Goal: Task Accomplishment & Management: Manage account settings

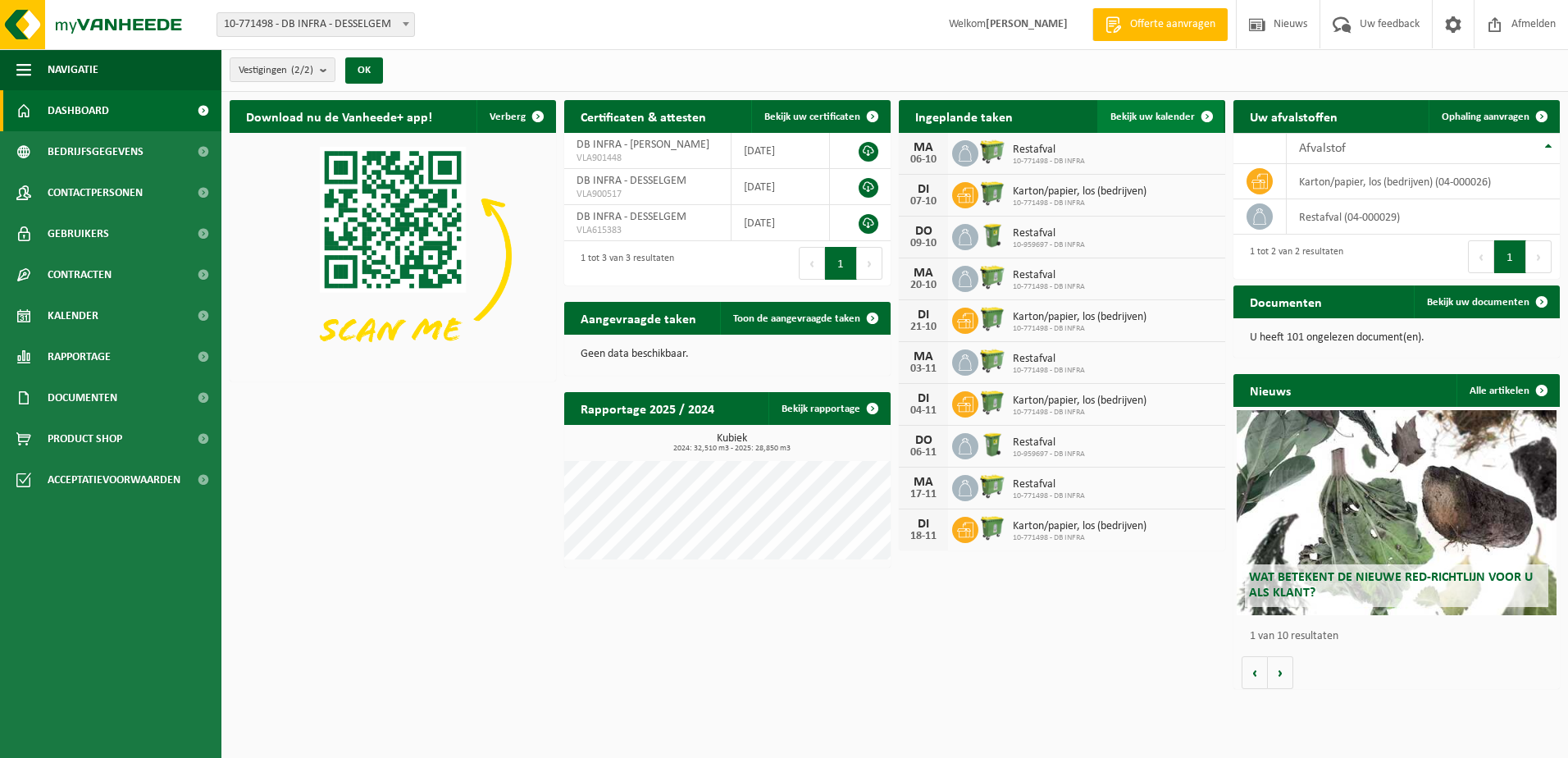
click at [1178, 115] on span "Bekijk uw kalender" at bounding box center [1152, 116] width 84 height 11
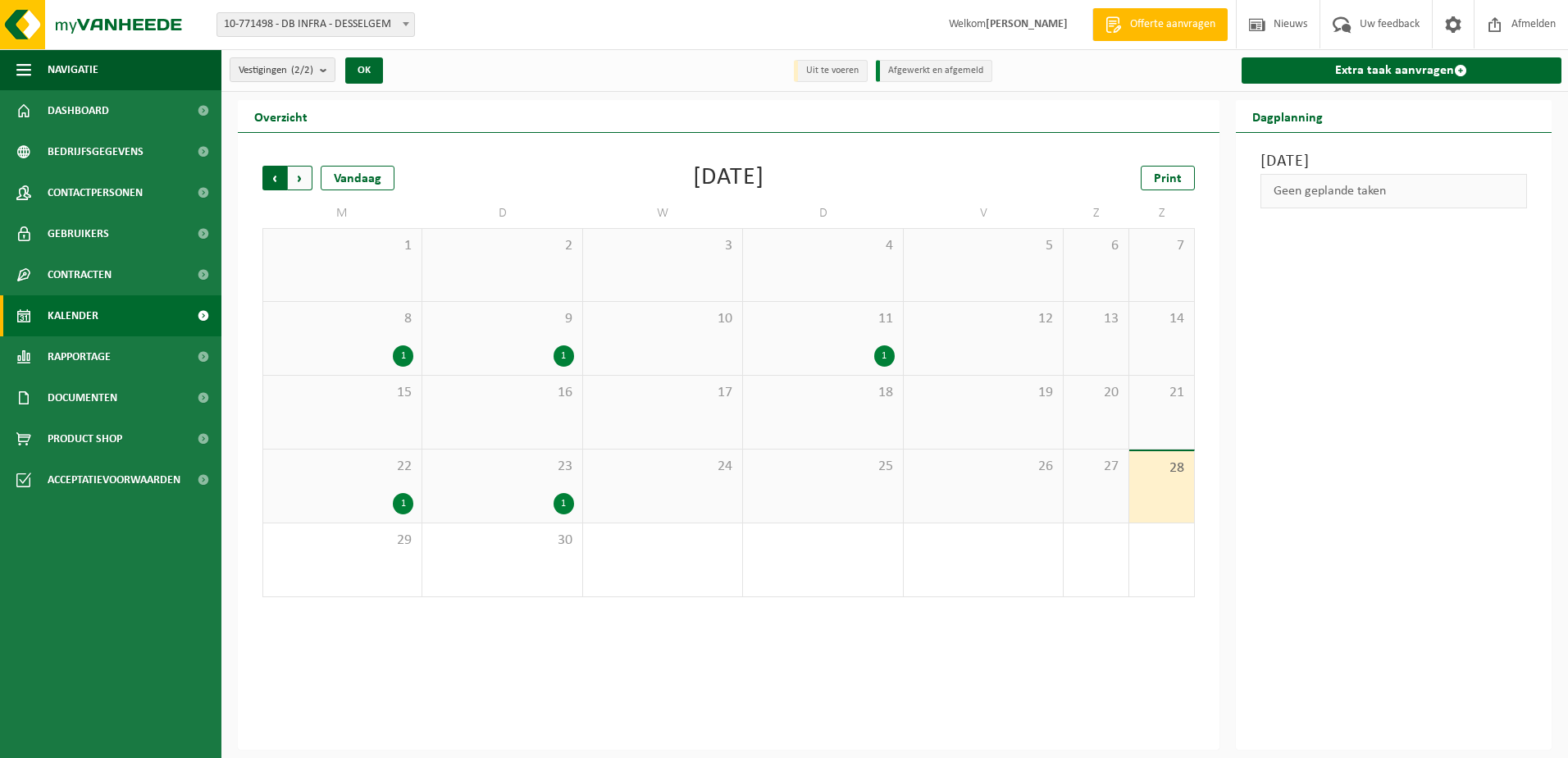
click at [292, 177] on span "Volgende" at bounding box center [301, 179] width 25 height 25
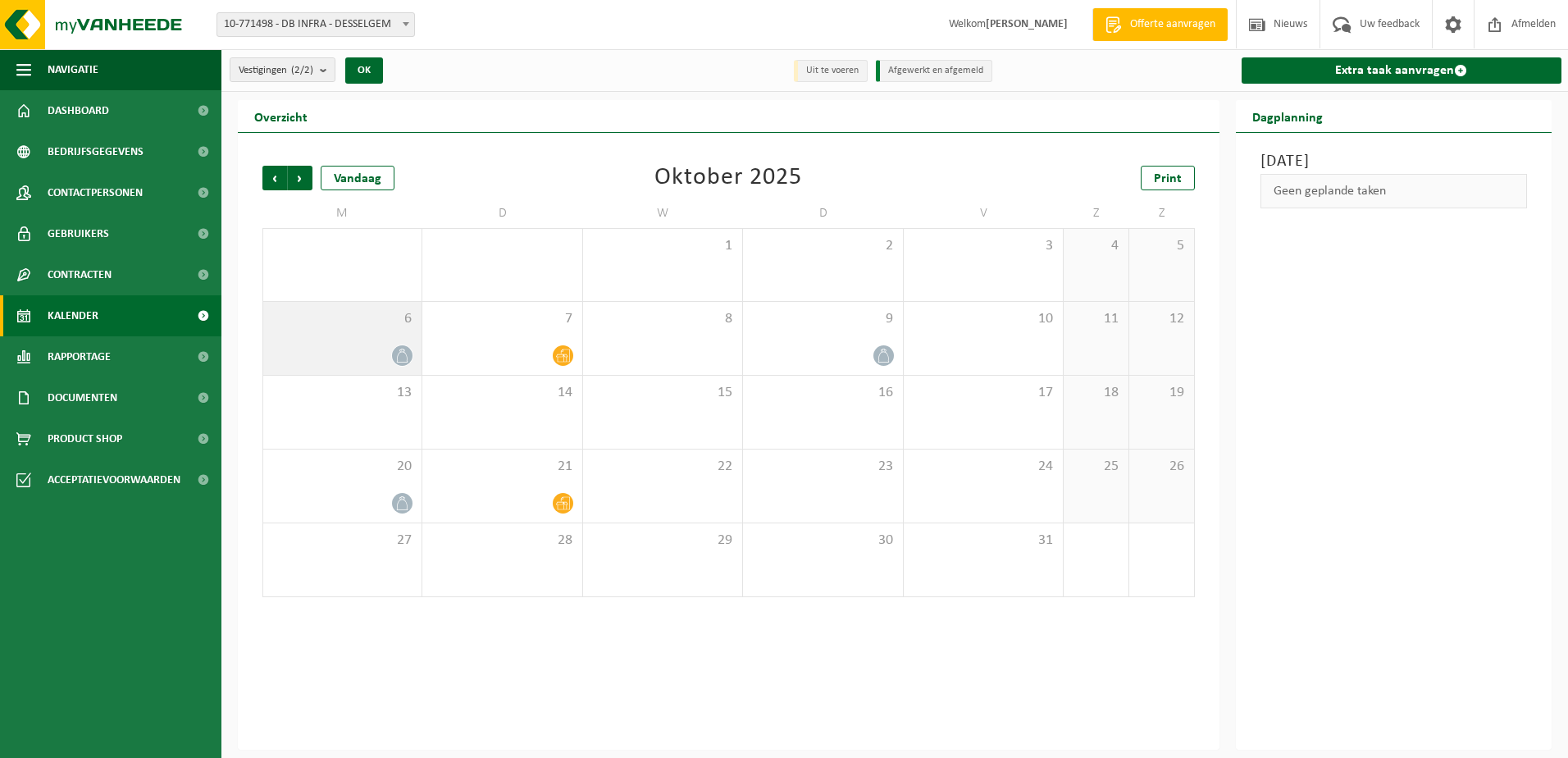
click at [397, 352] on icon at bounding box center [402, 355] width 14 height 14
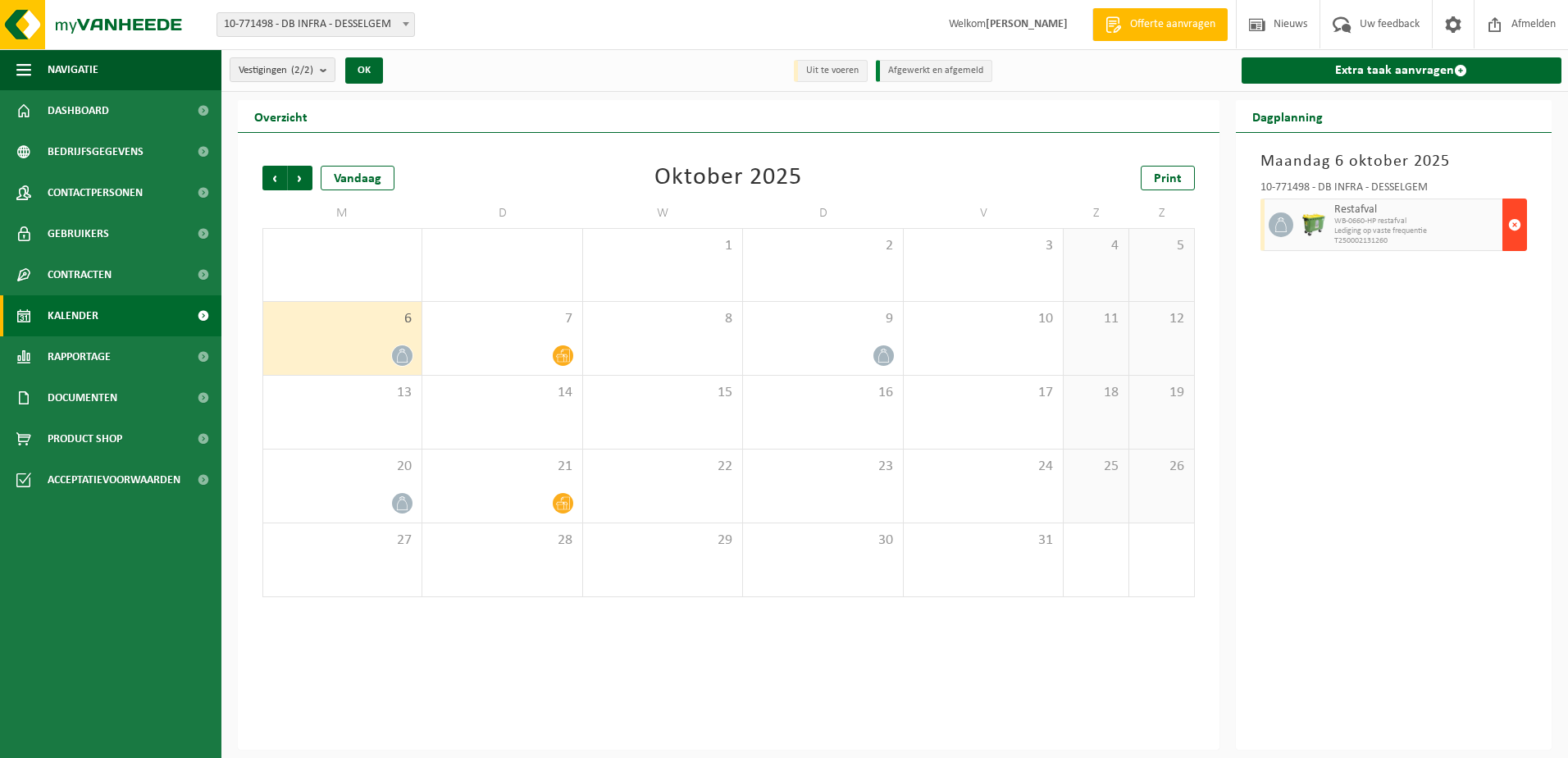
click at [1519, 231] on span "button" at bounding box center [1515, 225] width 13 height 33
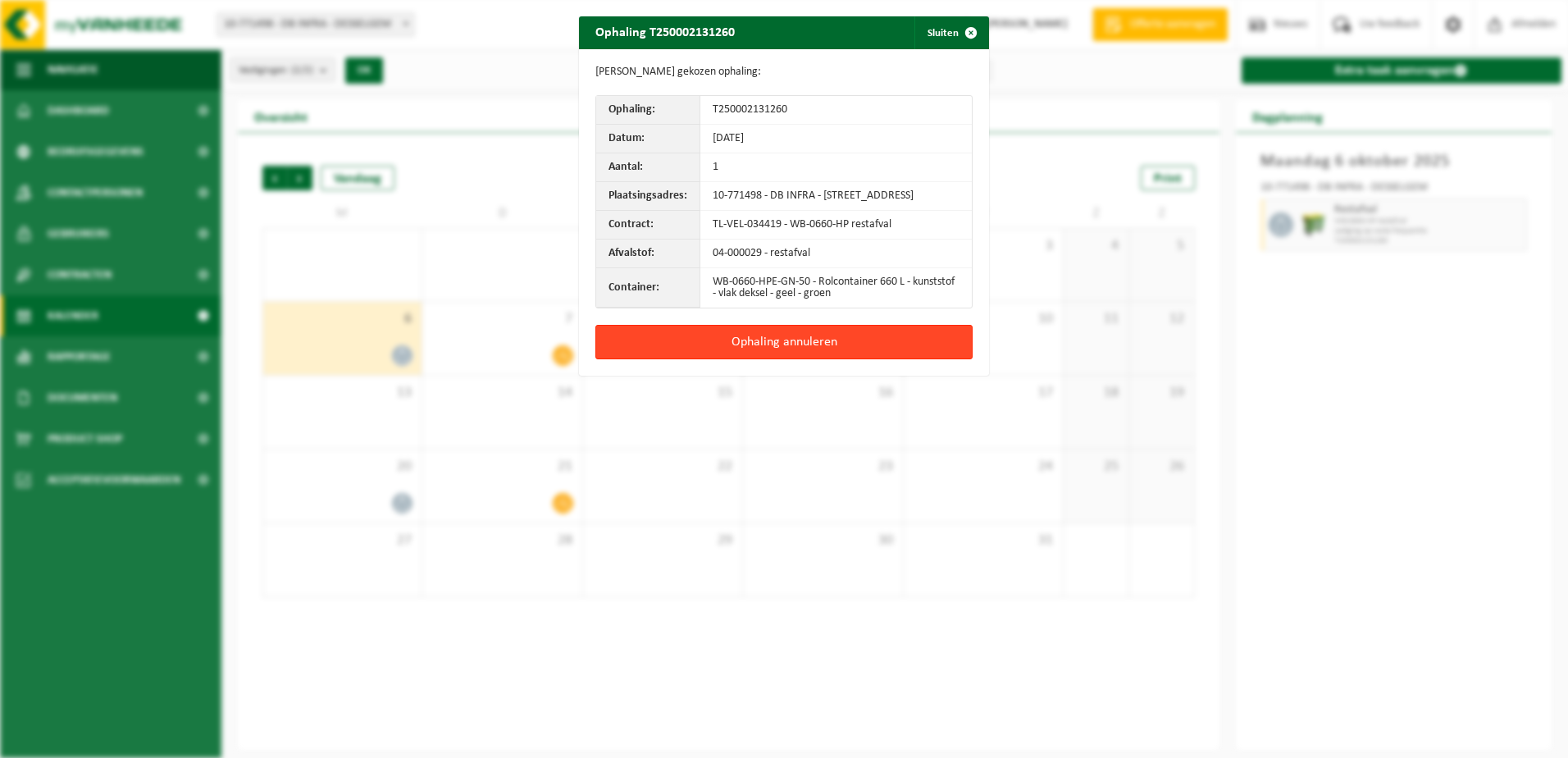
click at [824, 358] on button "Ophaling annuleren" at bounding box center [784, 342] width 377 height 35
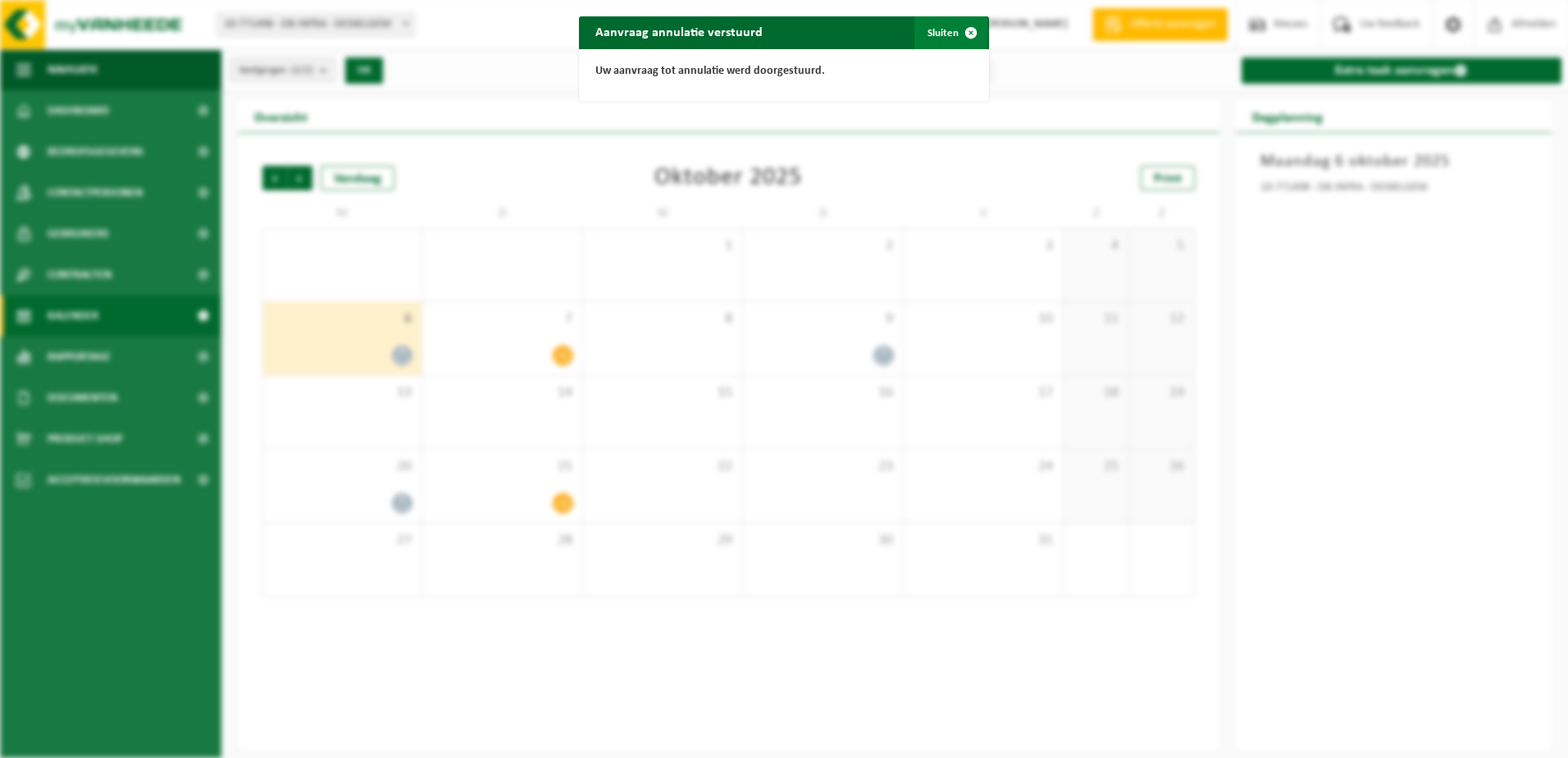
click at [926, 32] on button "Sluiten" at bounding box center [951, 33] width 73 height 33
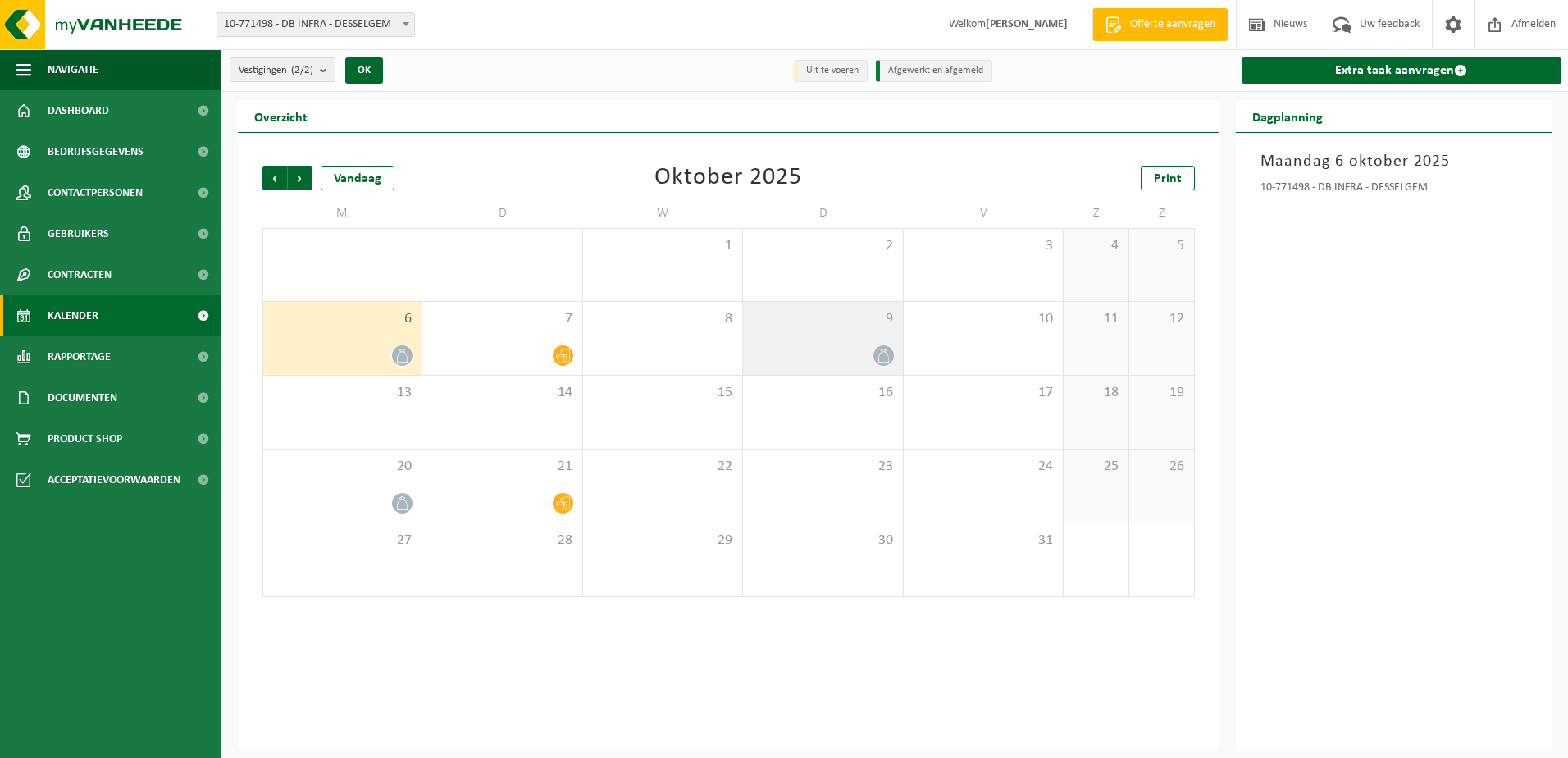
click at [856, 353] on div at bounding box center [822, 355] width 143 height 22
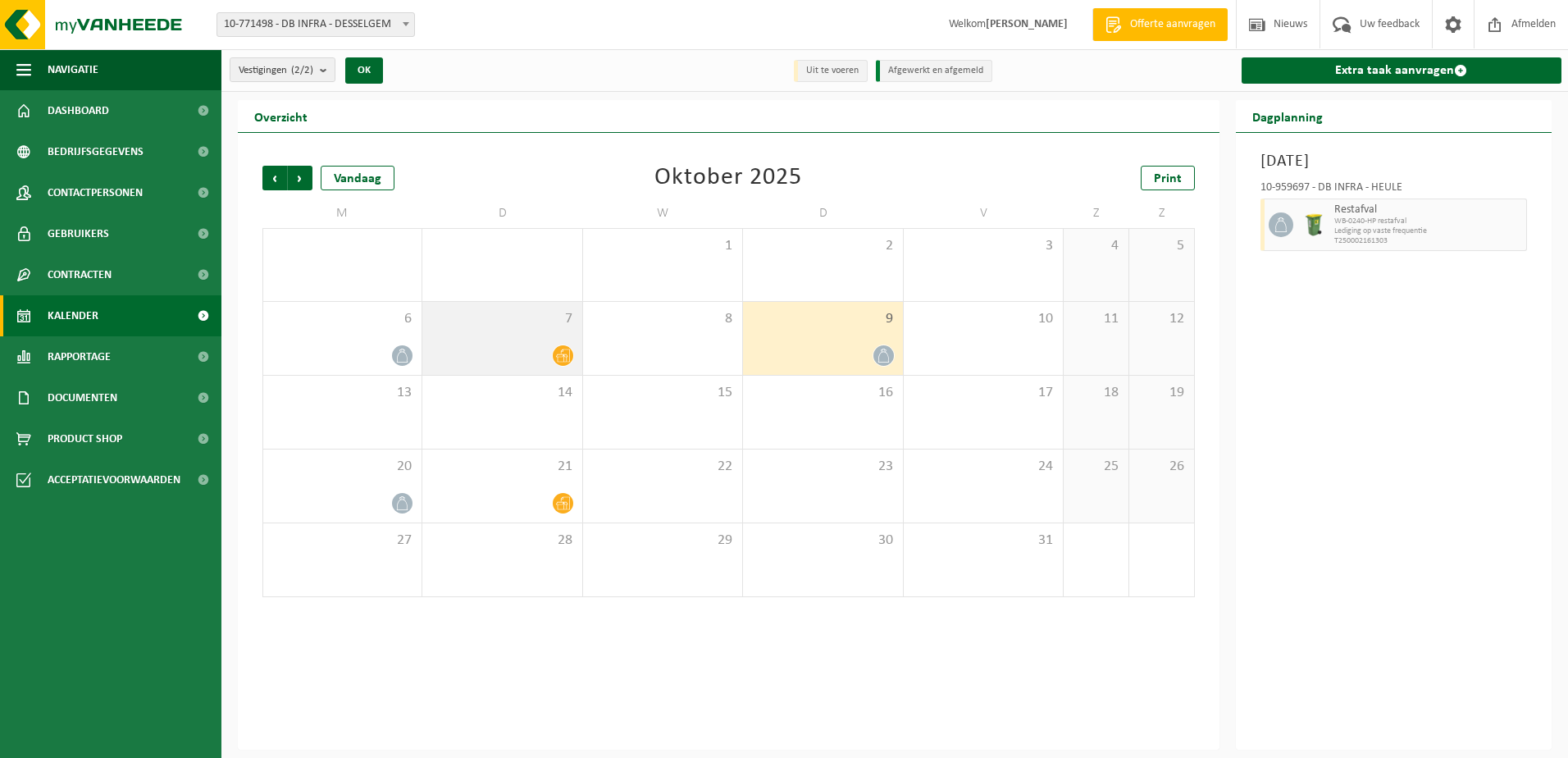
click at [520, 330] on div "7" at bounding box center [502, 338] width 159 height 73
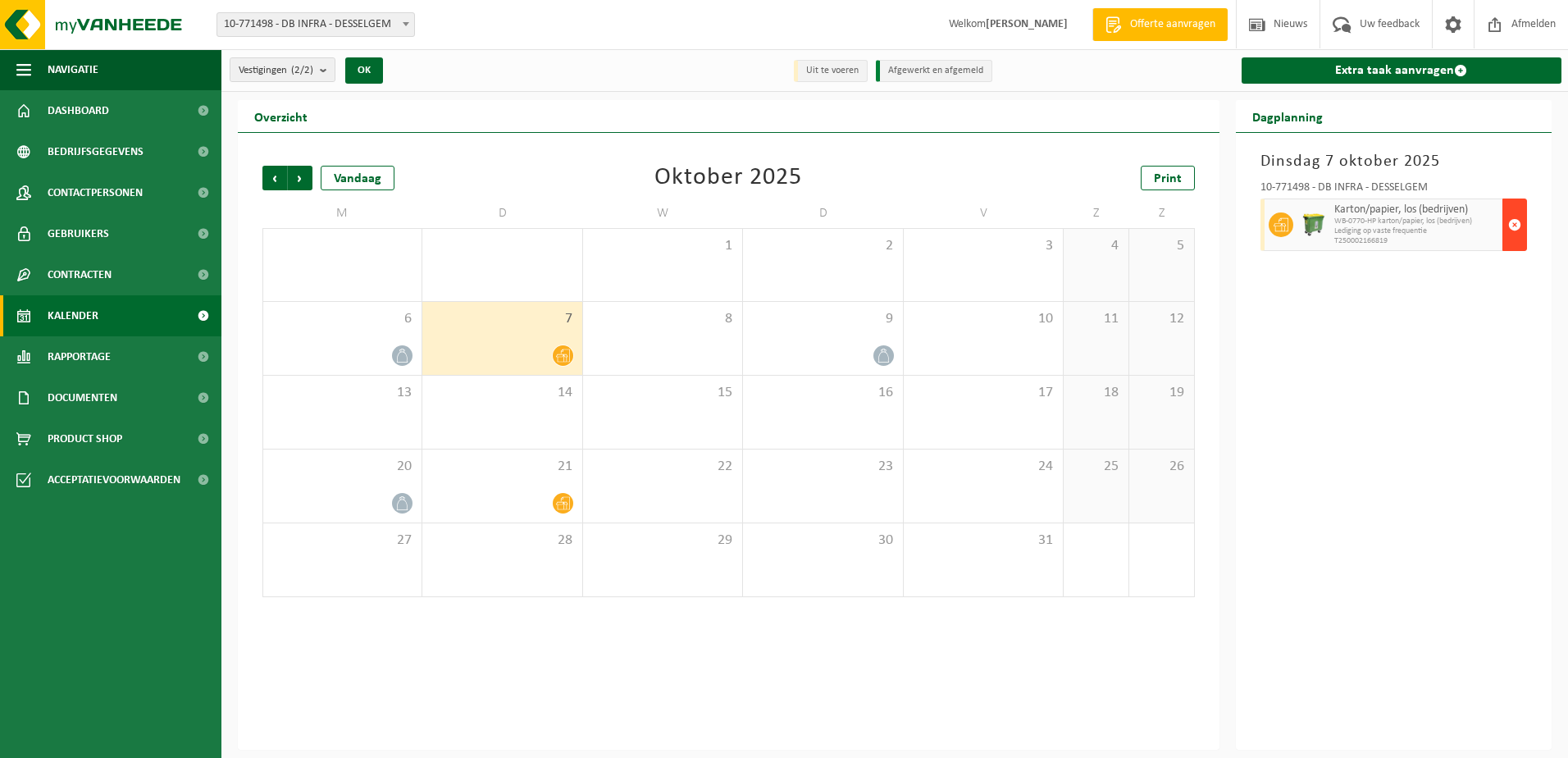
click at [1508, 223] on span "button" at bounding box center [1515, 225] width 13 height 33
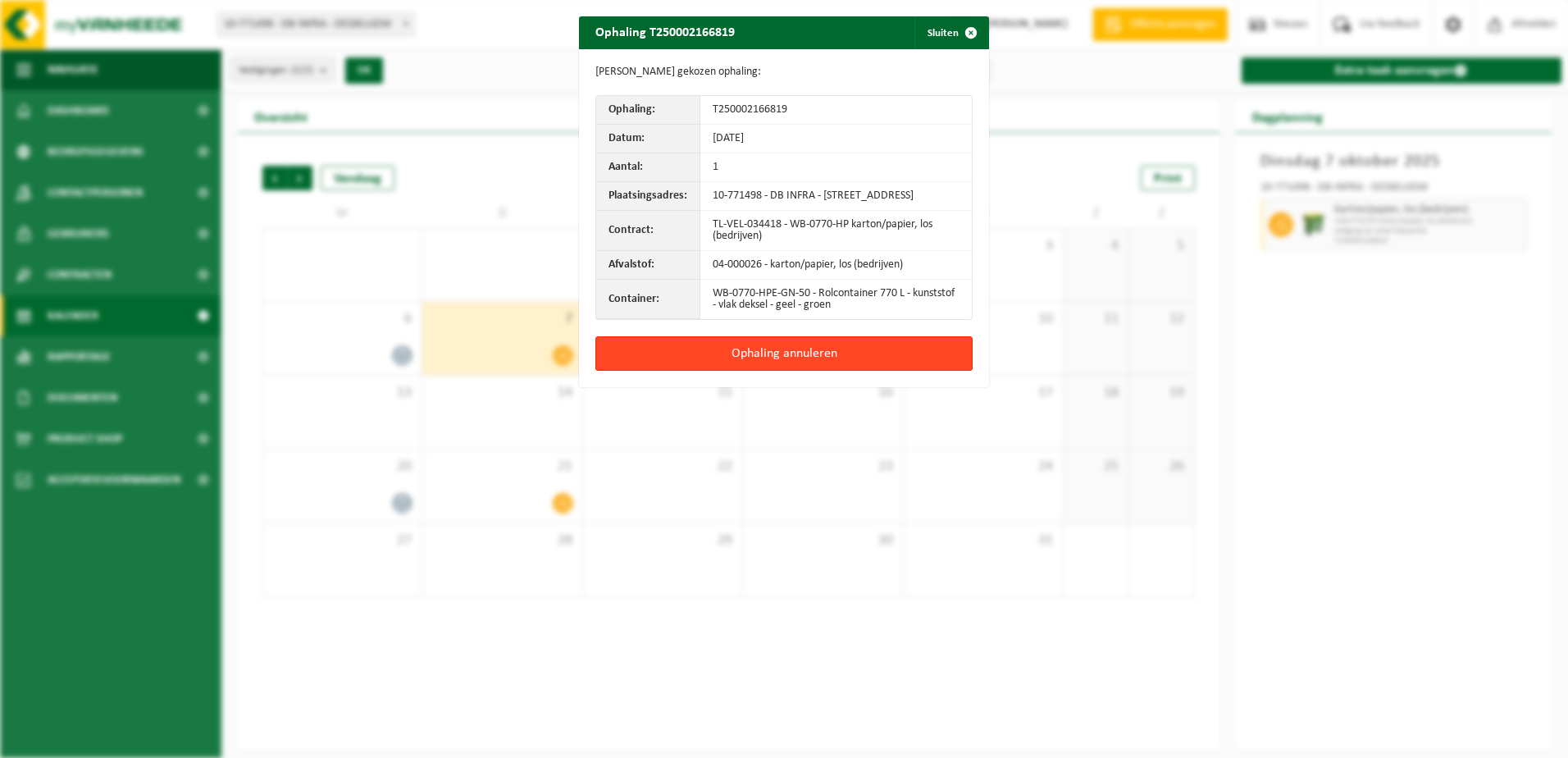
click at [832, 359] on button "Ophaling annuleren" at bounding box center [784, 354] width 377 height 35
